Goal: Task Accomplishment & Management: Manage account settings

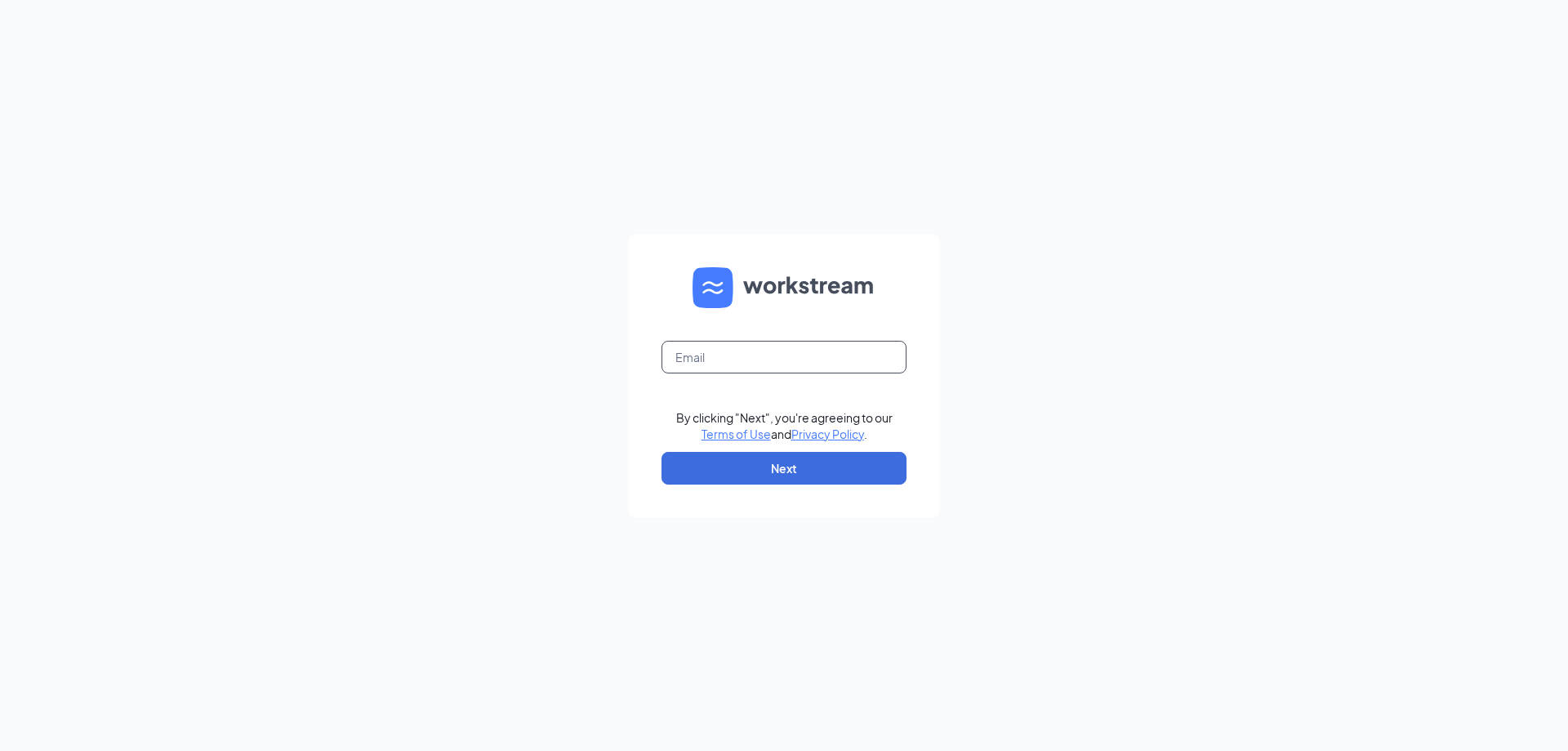
click at [722, 363] on input "text" at bounding box center [784, 357] width 245 height 32
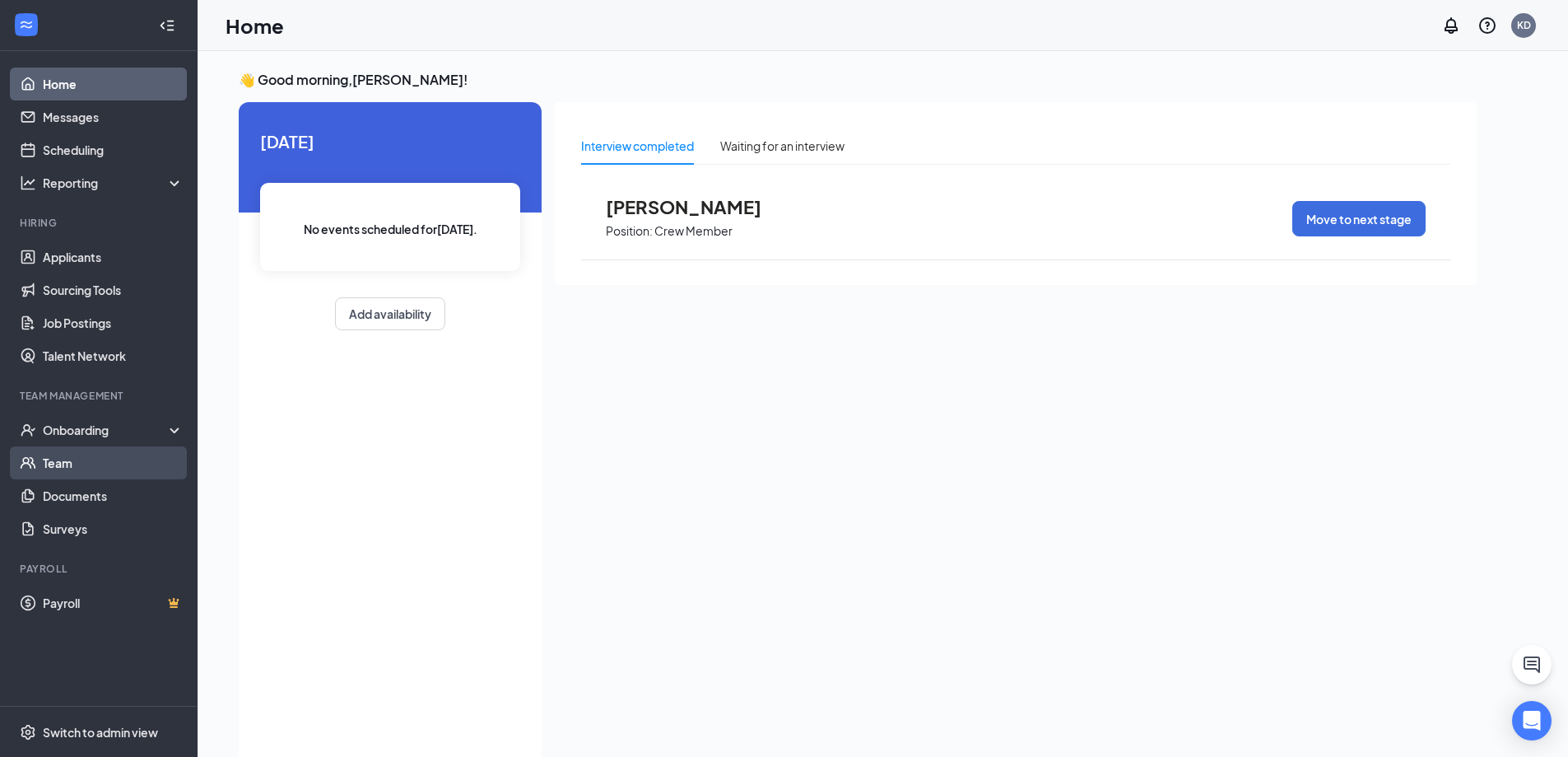
click at [92, 456] on link "Team" at bounding box center [113, 463] width 140 height 33
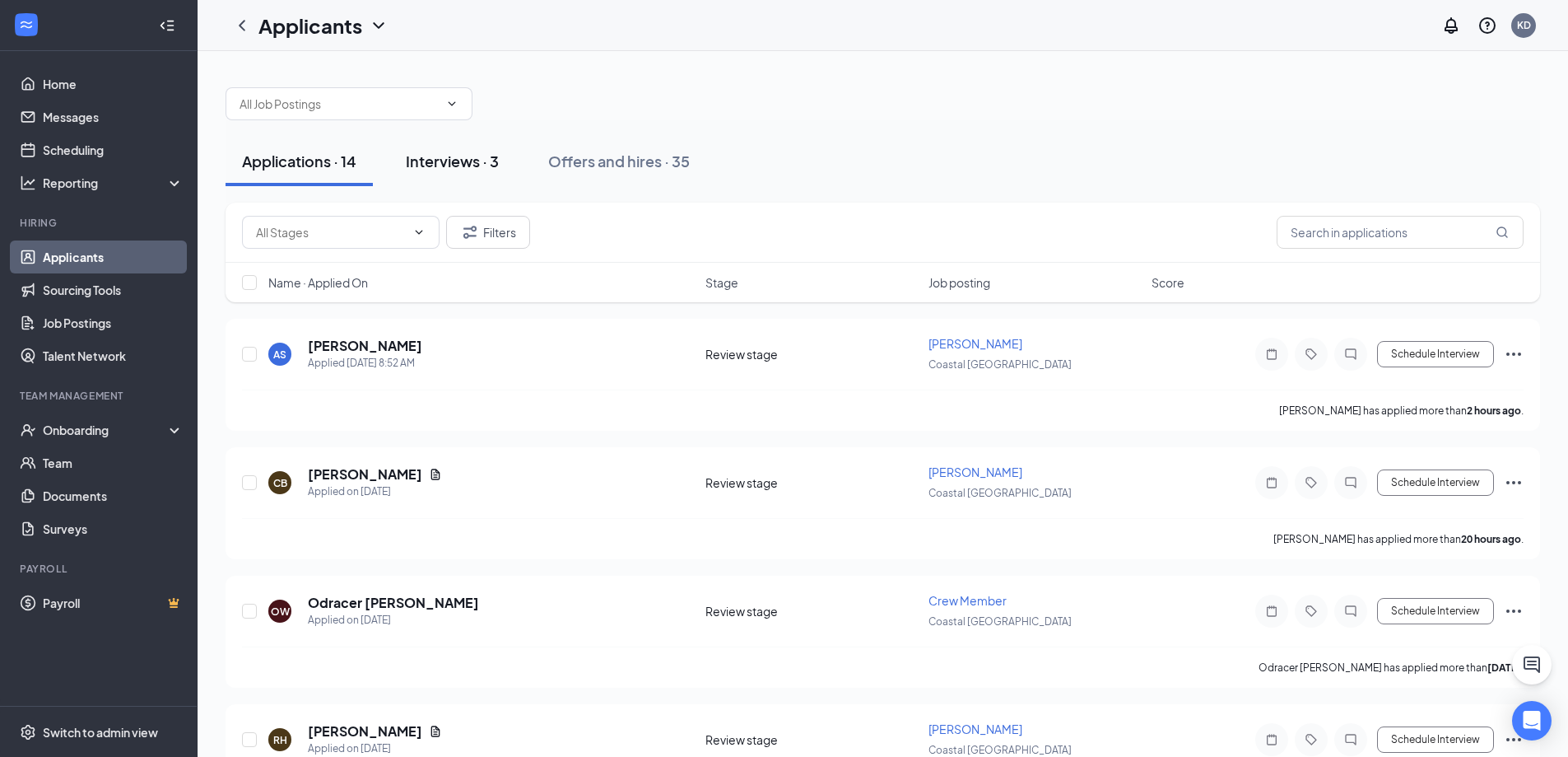
click at [436, 164] on div "Interviews · 3" at bounding box center [452, 161] width 93 height 20
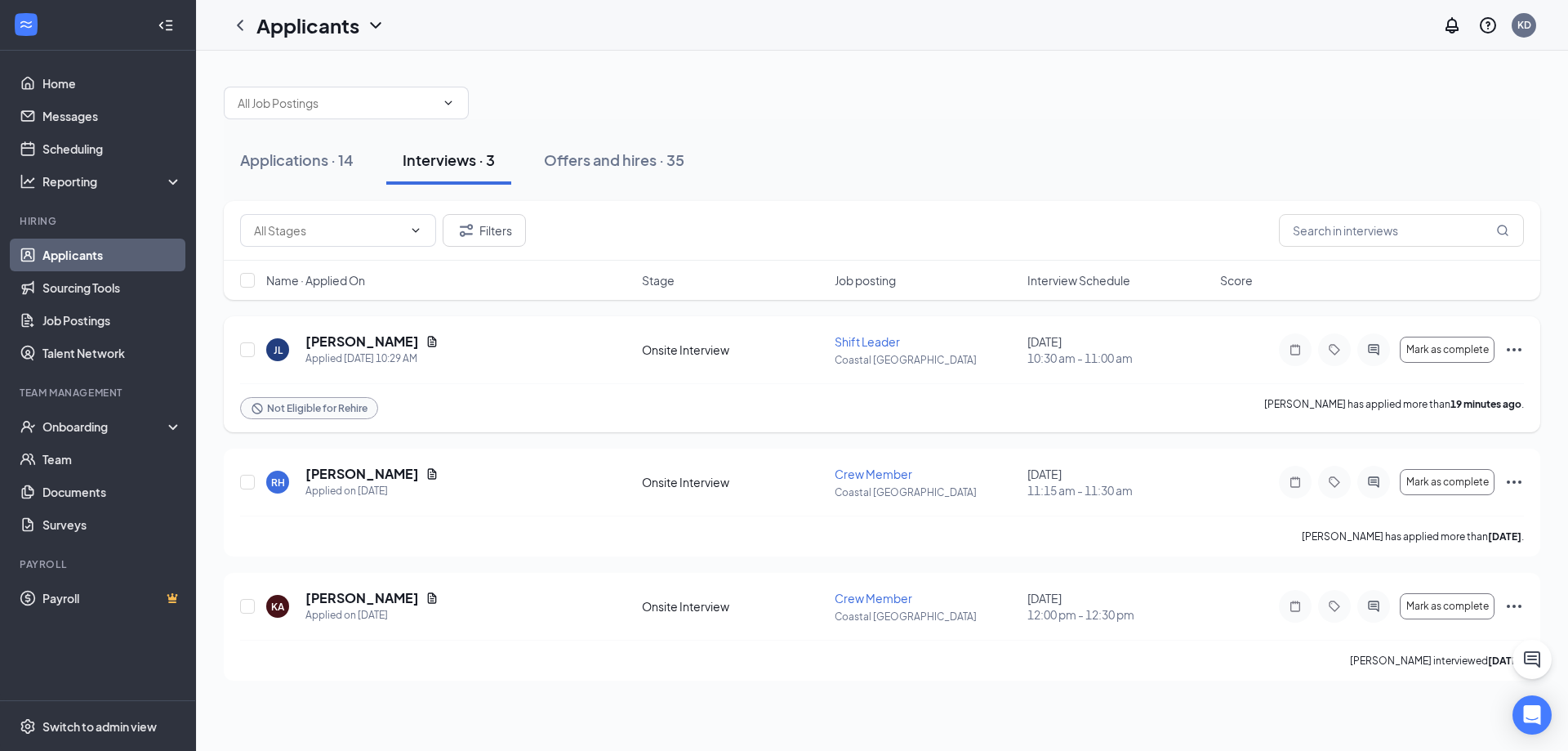
click at [1504, 351] on icon "Ellipses" at bounding box center [1514, 349] width 20 height 20
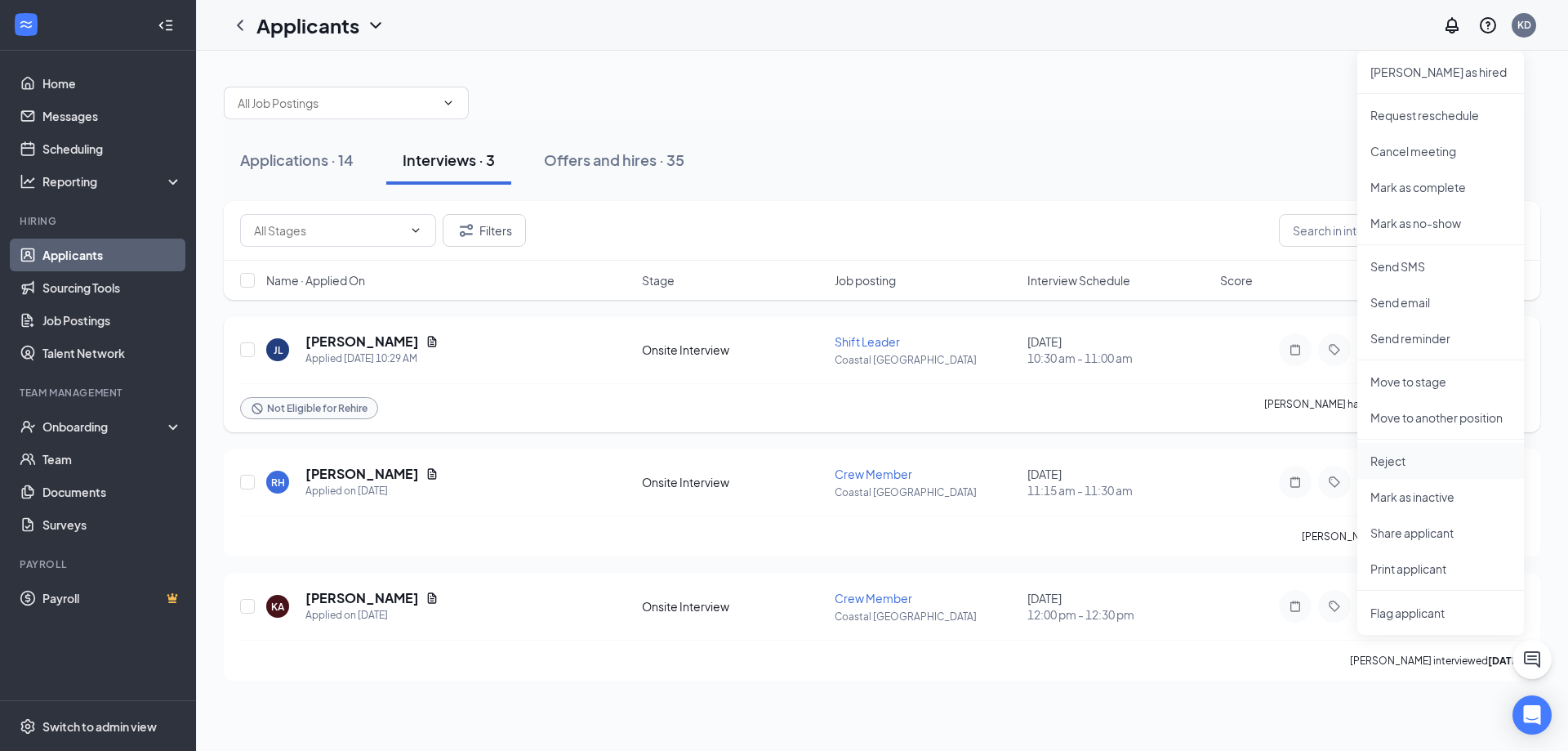
click at [1412, 460] on p "Reject" at bounding box center [1440, 460] width 140 height 16
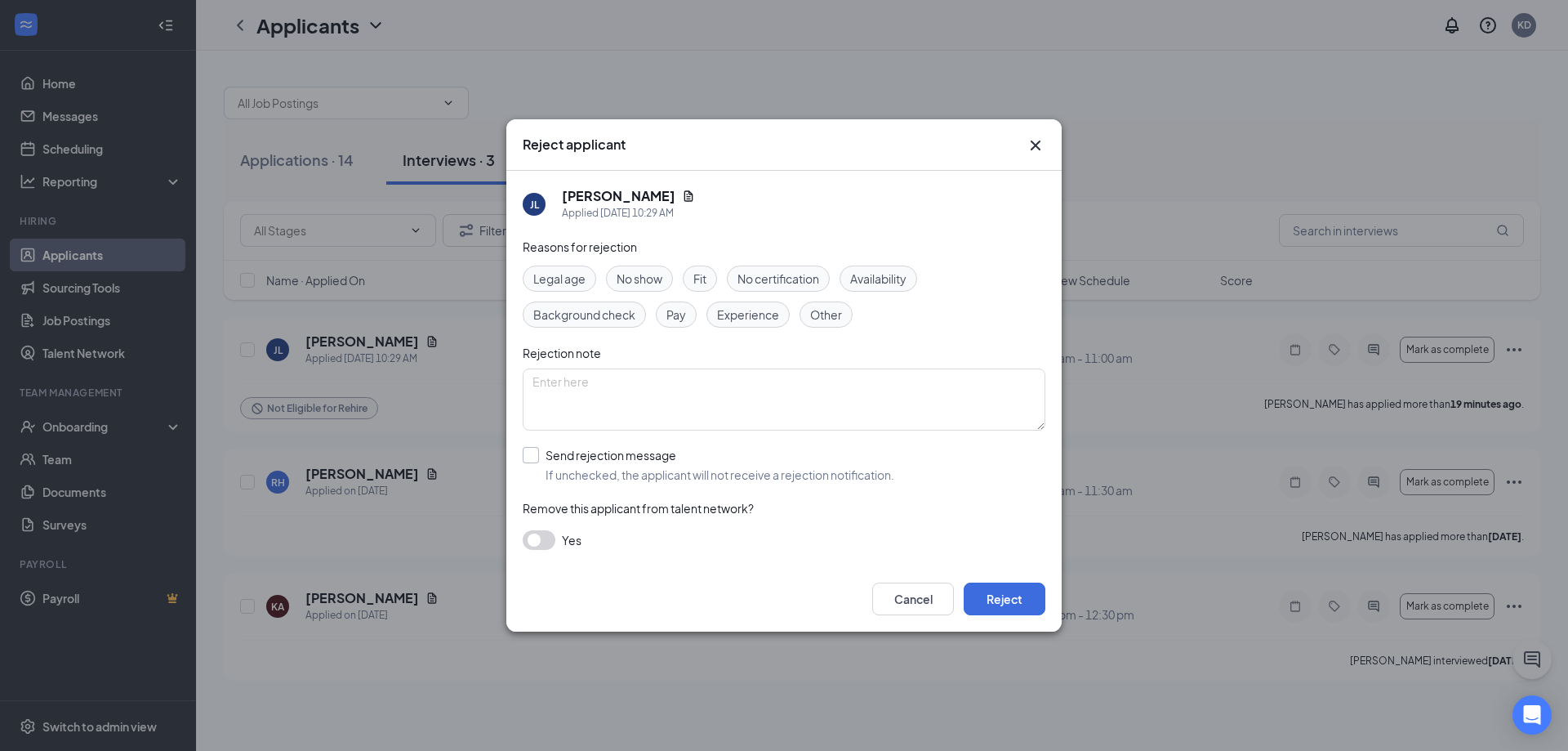
click at [533, 459] on input "Send rejection message If unchecked, the applicant will not receive a rejection…" at bounding box center [709, 465] width 372 height 36
checkbox input "true"
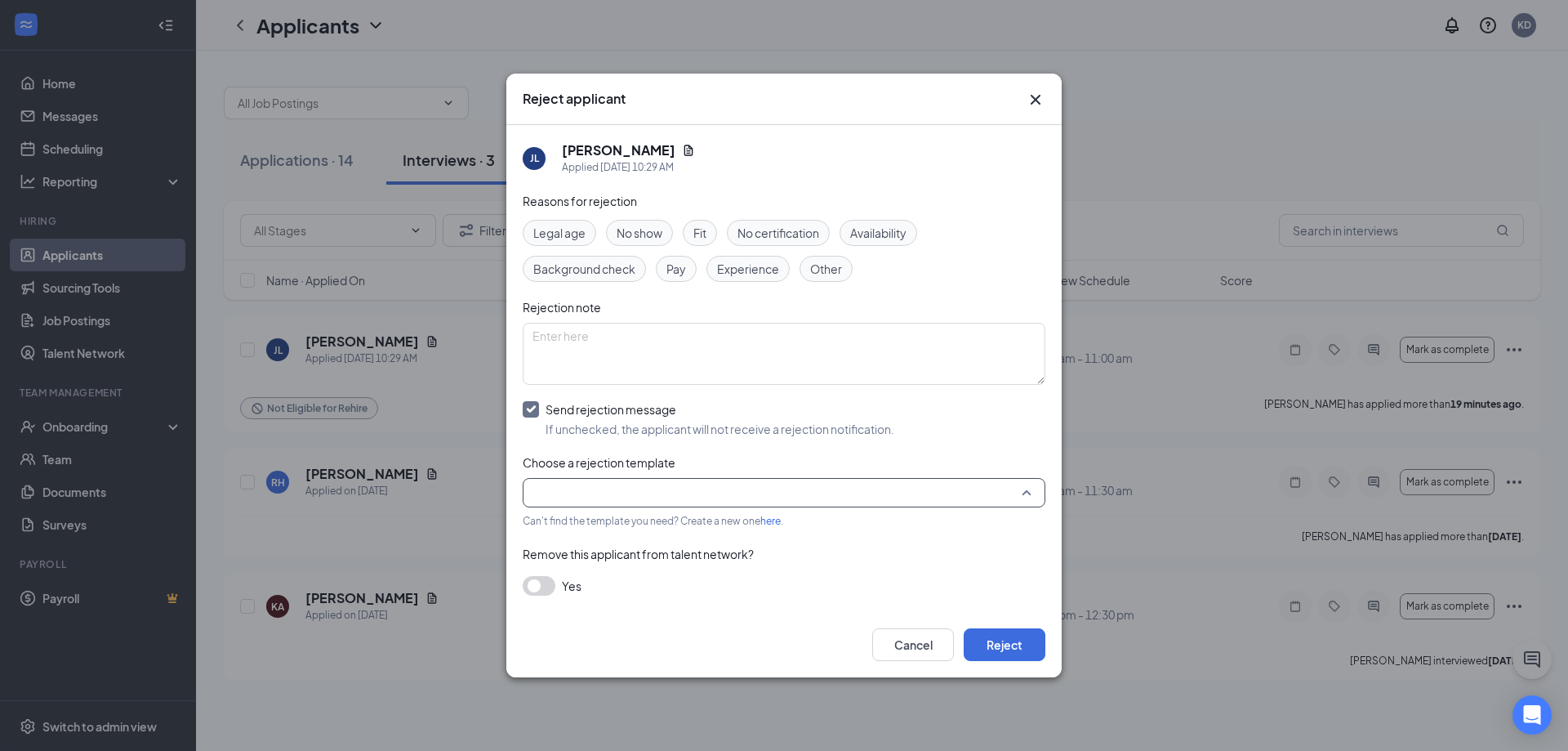
click at [554, 493] on input "search" at bounding box center [778, 492] width 492 height 28
click at [570, 538] on span "Template - Shift Leader - Rejection - Considering For Other Positions" at bounding box center [718, 535] width 364 height 18
click at [997, 640] on button "Reject" at bounding box center [1005, 645] width 82 height 32
